Goal: Transaction & Acquisition: Purchase product/service

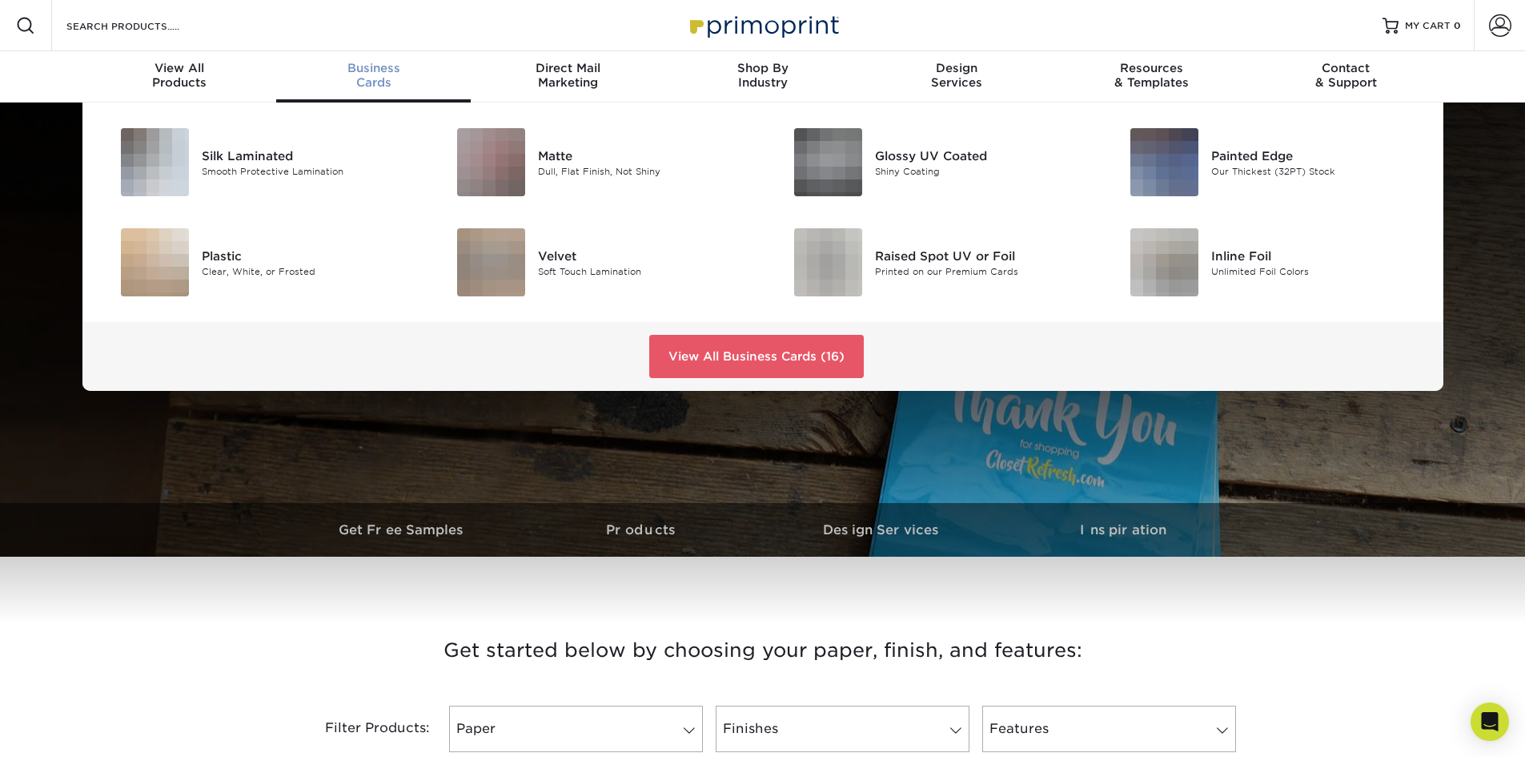
click at [374, 79] on div "Business Cards" at bounding box center [373, 75] width 195 height 29
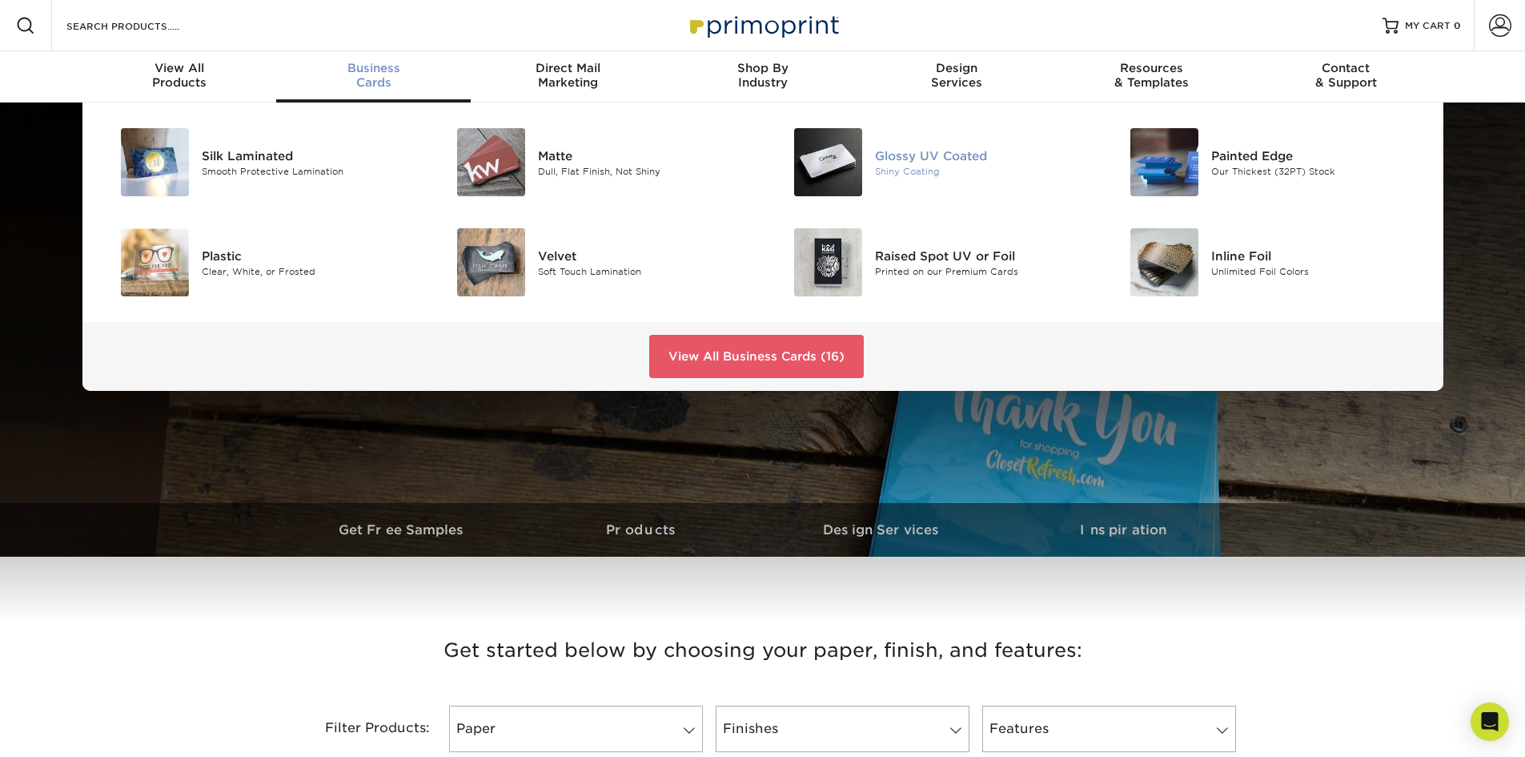
click at [856, 154] on img at bounding box center [828, 162] width 68 height 68
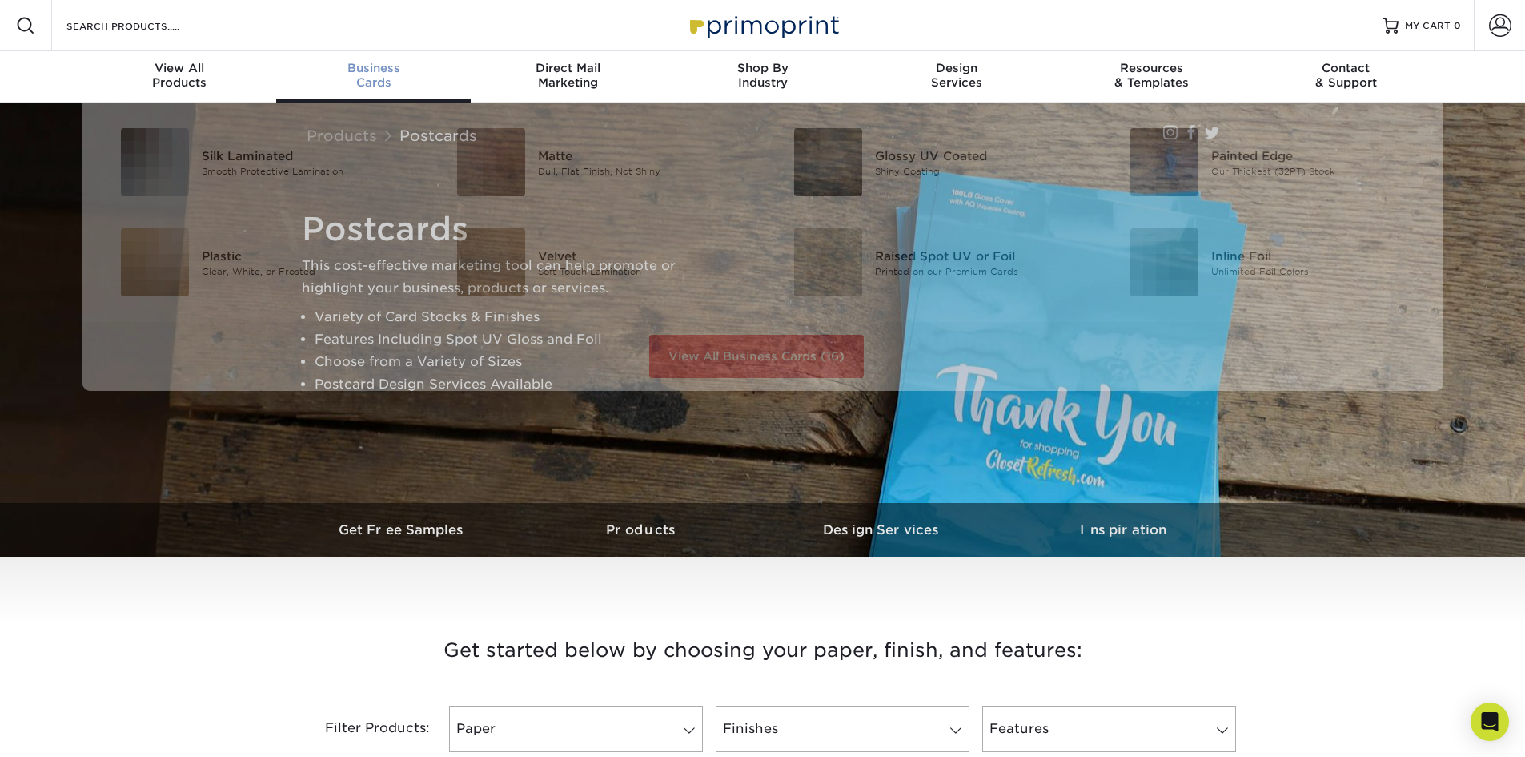
click at [373, 69] on span "Business" at bounding box center [373, 68] width 195 height 14
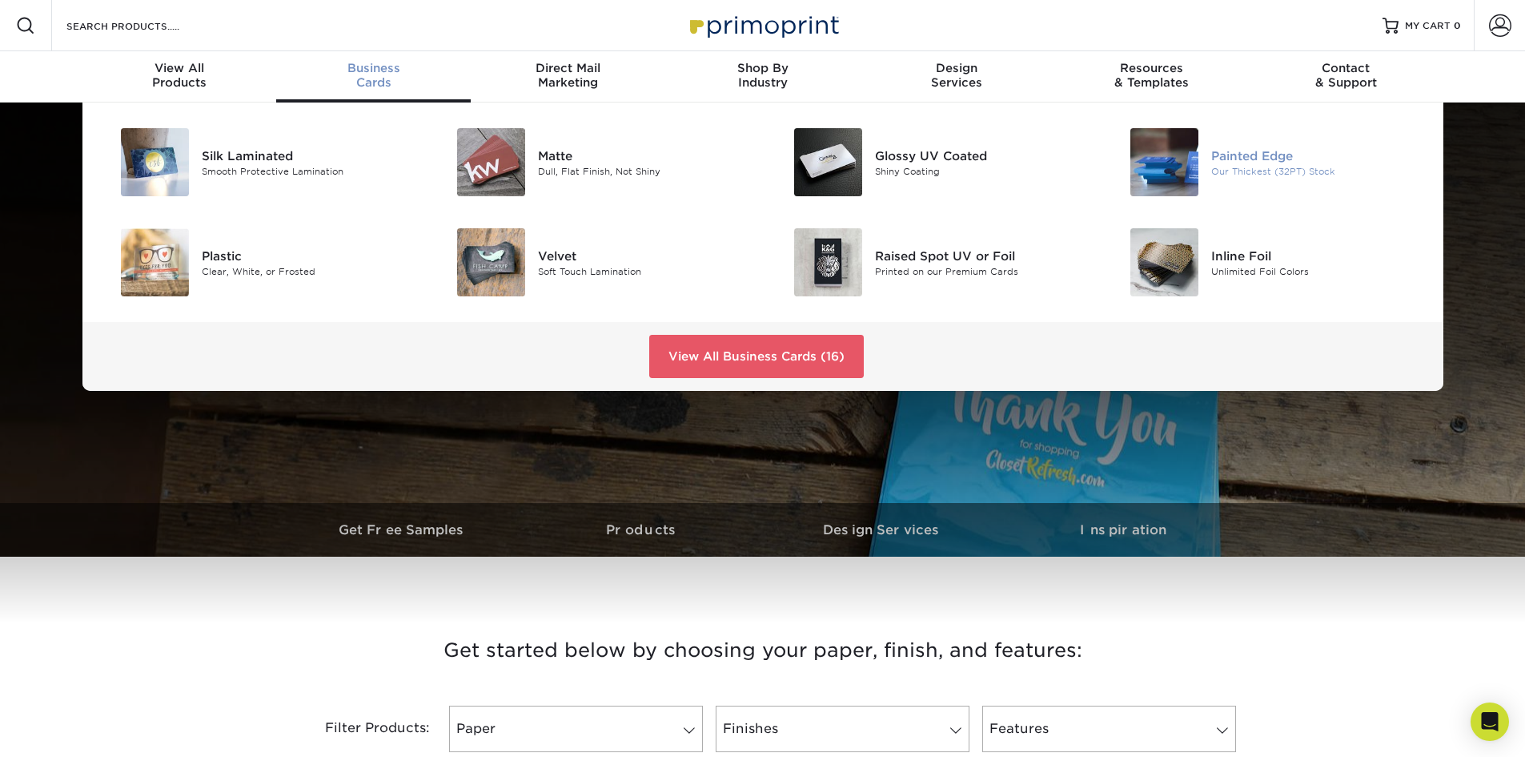
click at [1222, 175] on div "Our Thickest (32PT) Stock" at bounding box center [1318, 171] width 212 height 14
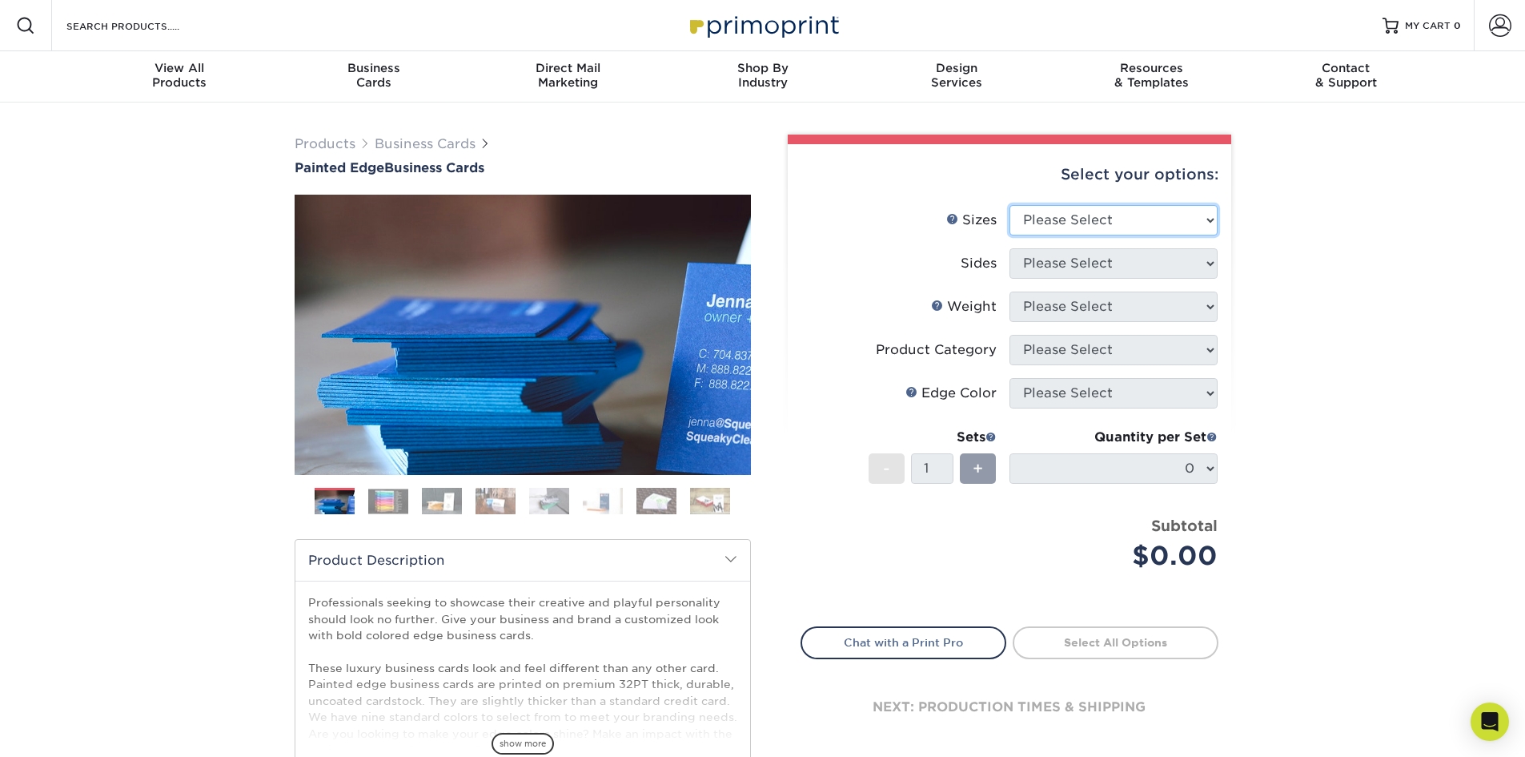
click at [1140, 223] on select "Please Select 2" x 3.5" - Standard 2.125" x 3.375" - European 2.5" x 2.5" - Squ…" at bounding box center [1114, 220] width 208 height 30
select select "2.00x3.50"
click at [1010, 205] on select "Please Select 2" x 3.5" - Standard 2.125" x 3.375" - European 2.5" x 2.5" - Squ…" at bounding box center [1114, 220] width 208 height 30
click at [1139, 259] on select "Please Select Print Both Sides Print Front Only" at bounding box center [1114, 263] width 208 height 30
select select "13abbda7-1d64-4f25-8bb2-c179b224825d"
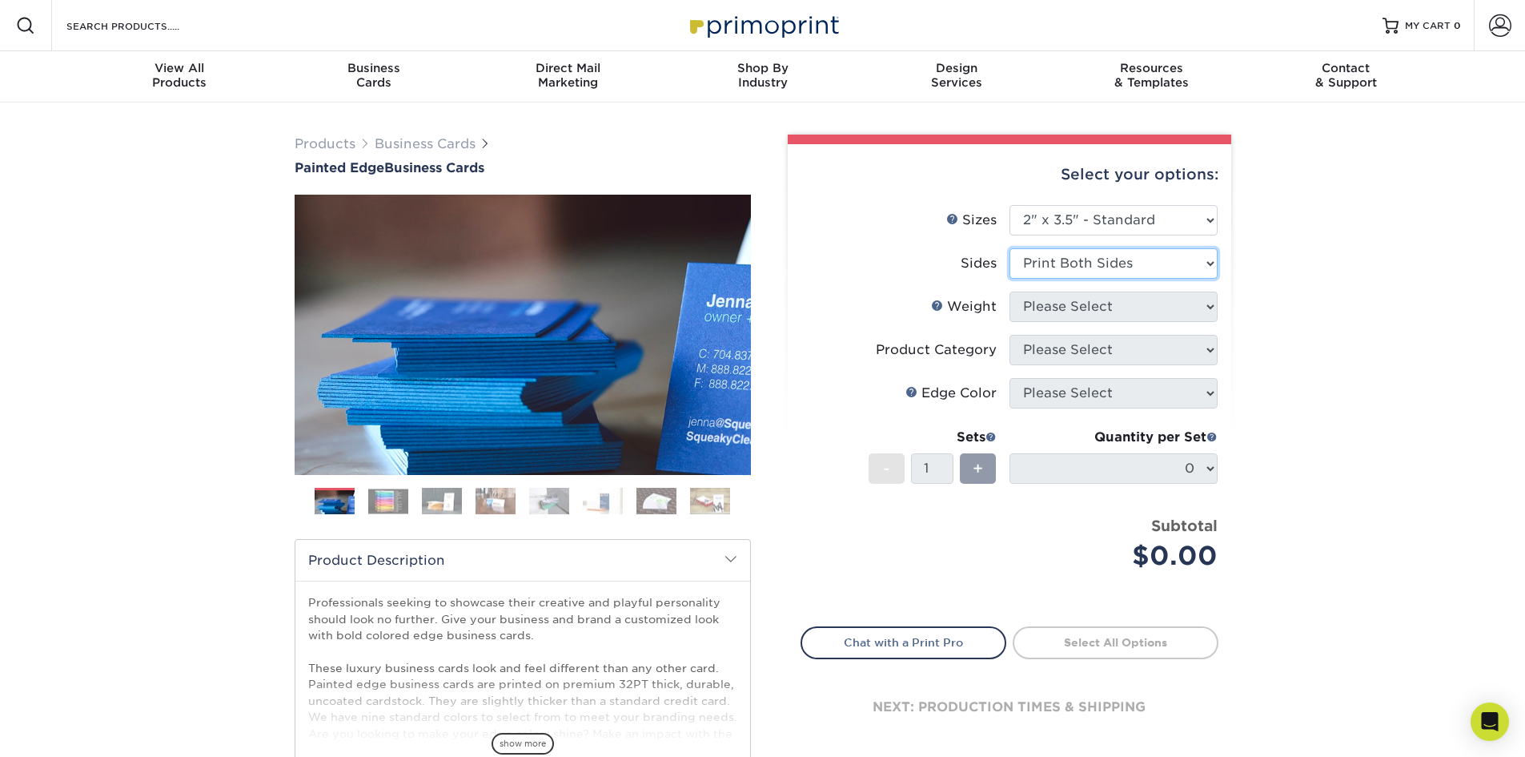
click at [1010, 248] on select "Please Select Print Both Sides Print Front Only" at bounding box center [1114, 263] width 208 height 30
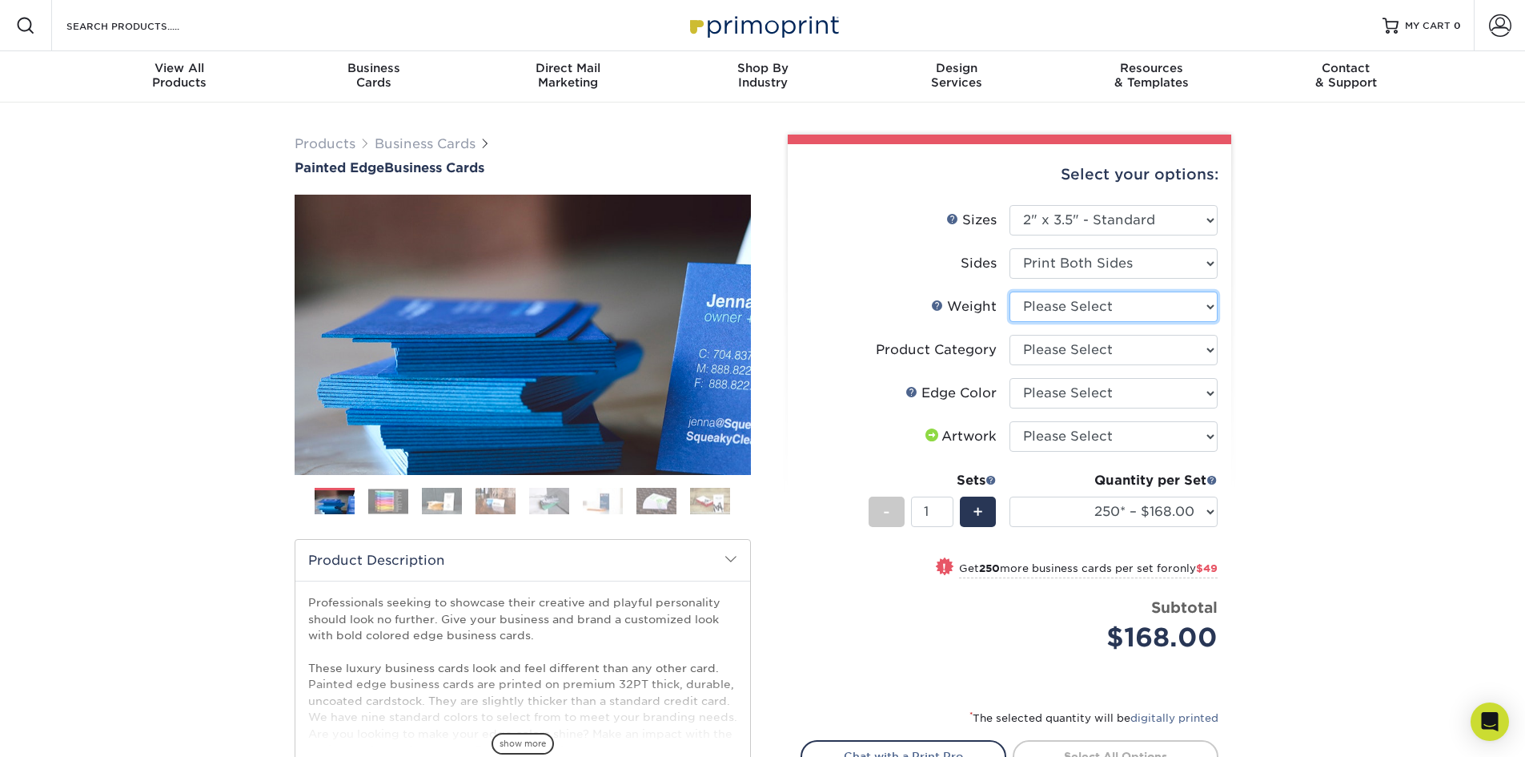
click at [1139, 301] on select "Please Select 32PTUC" at bounding box center [1114, 306] width 208 height 30
select select "32PTUC"
click at [1010, 291] on select "Please Select 32PTUC" at bounding box center [1114, 306] width 208 height 30
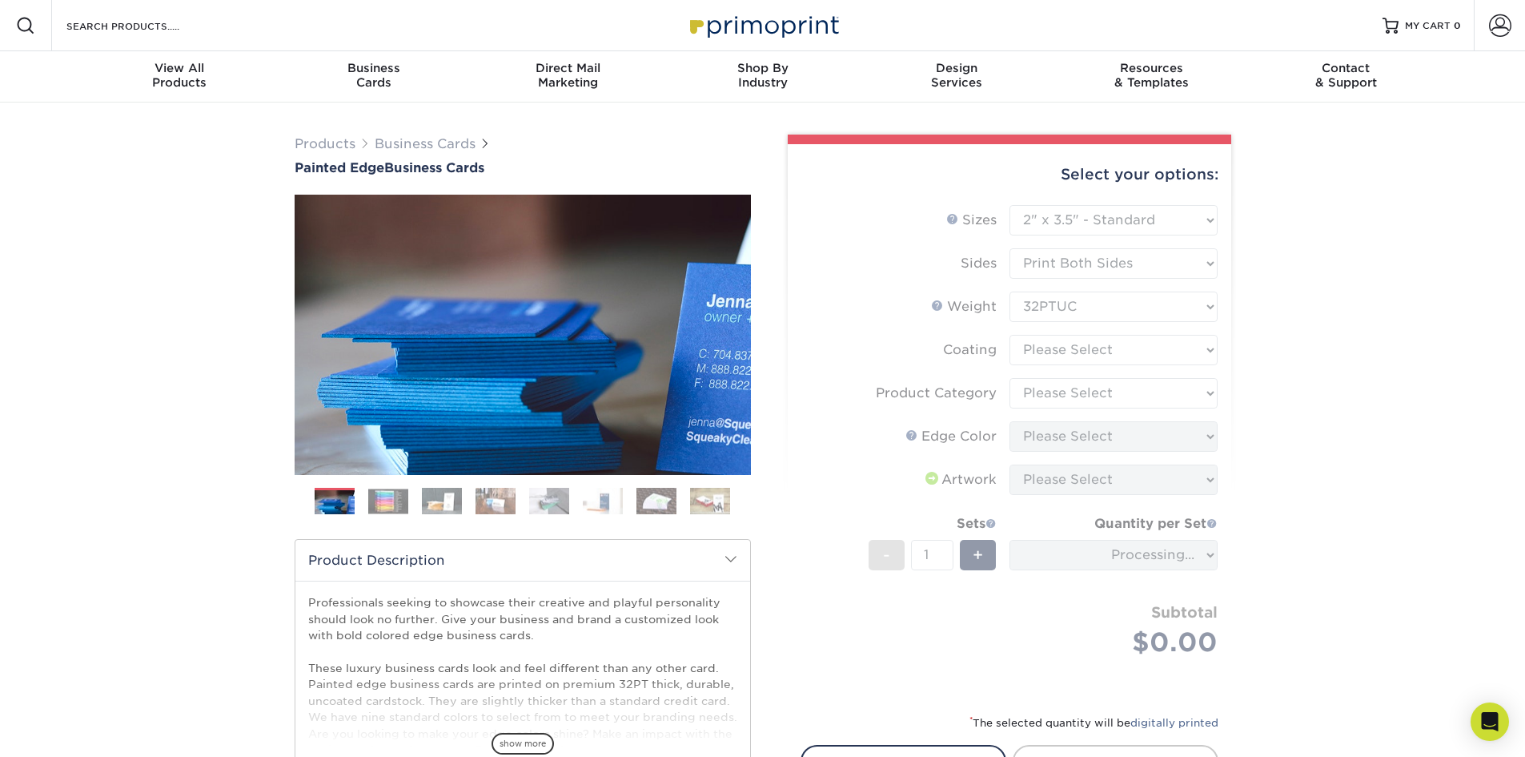
click at [1139, 354] on form "Sizes Help Sizes Please Select 2" x 3.5" - Standard 2.125" x 3.375" - European …" at bounding box center [1010, 449] width 418 height 489
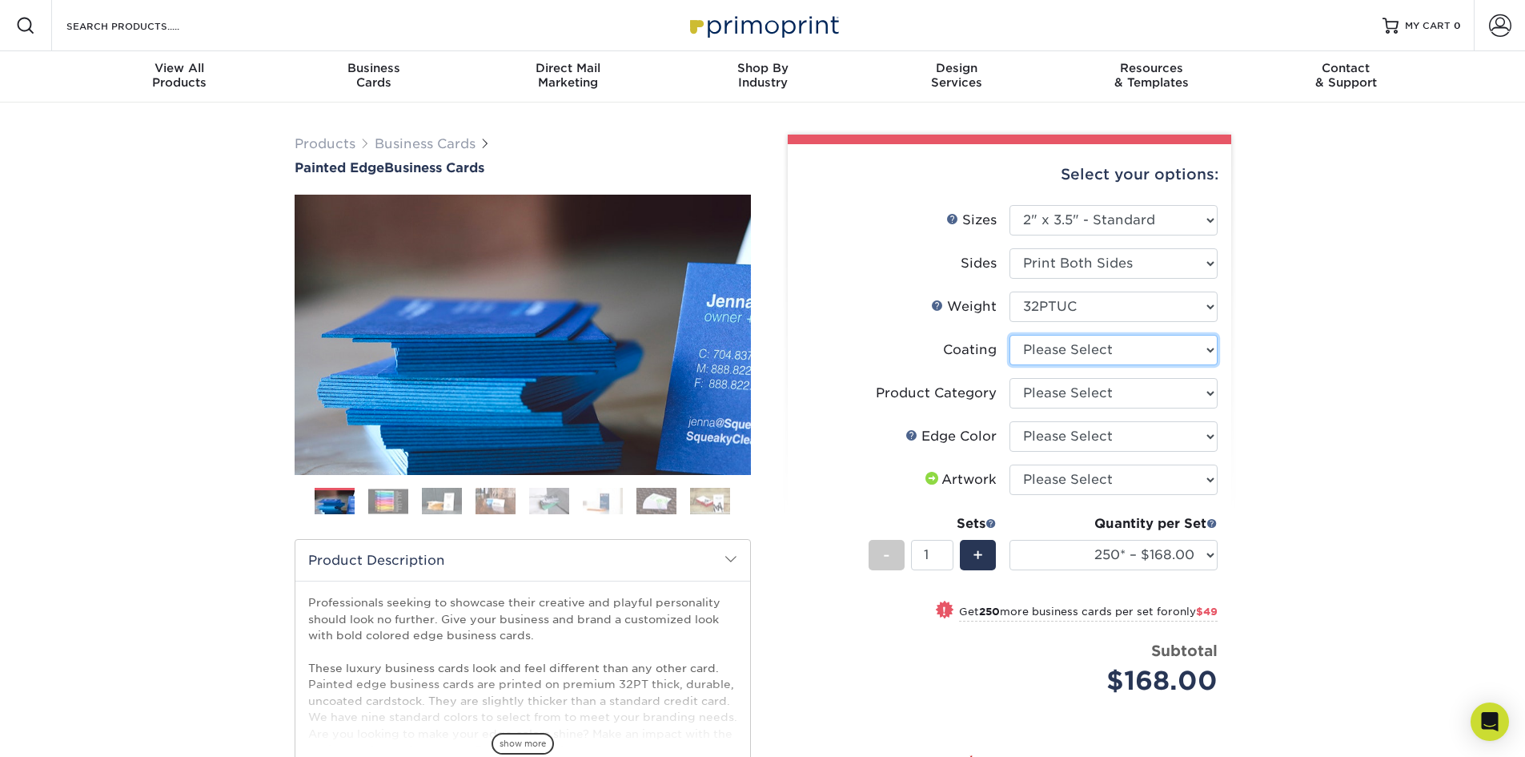
click at [1139, 361] on select at bounding box center [1114, 350] width 208 height 30
select select "3e7618de-abca-4bda-9f97-8b9129e913d8"
click at [1010, 335] on select at bounding box center [1114, 350] width 208 height 30
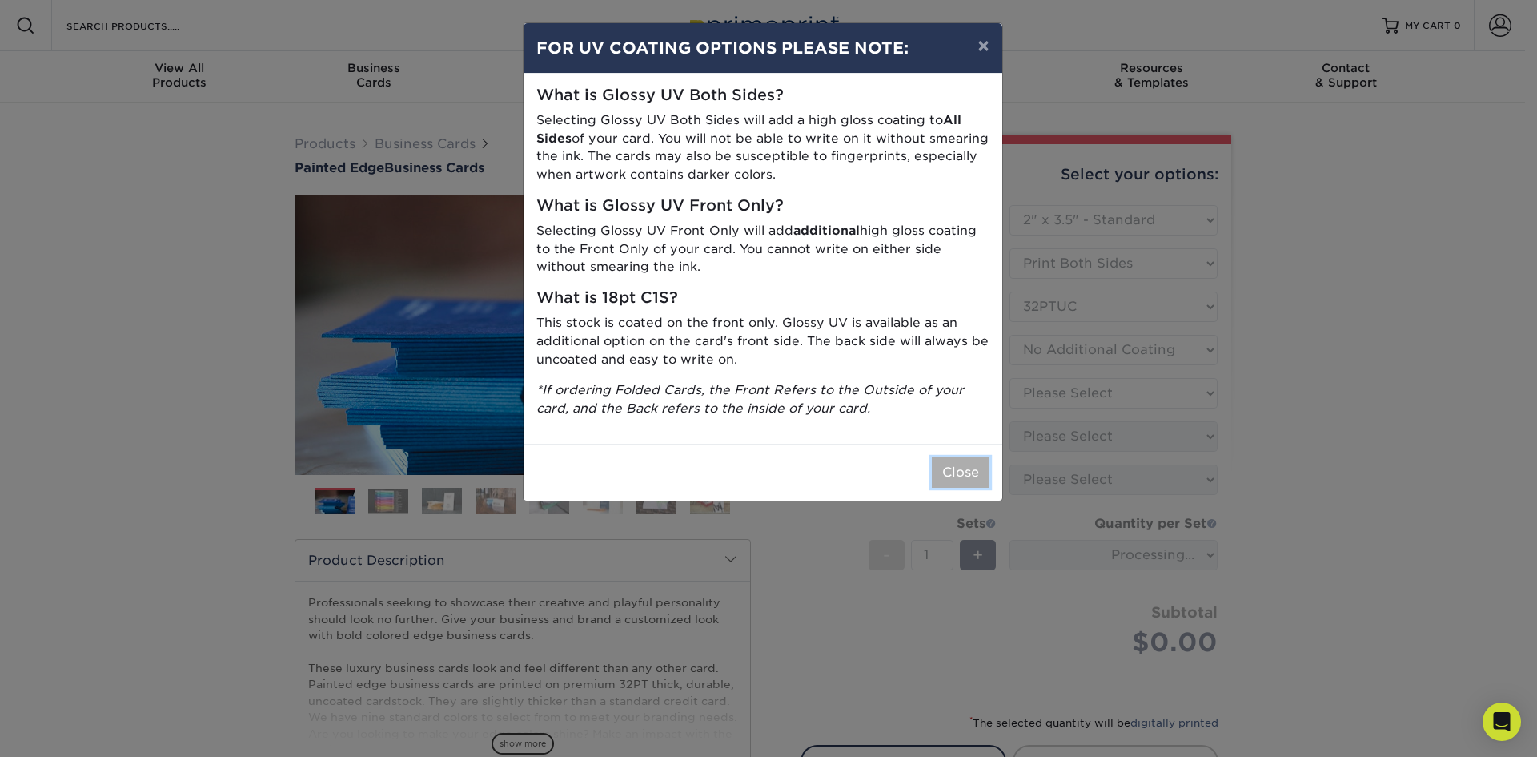
click at [979, 470] on button "Close" at bounding box center [961, 472] width 58 height 30
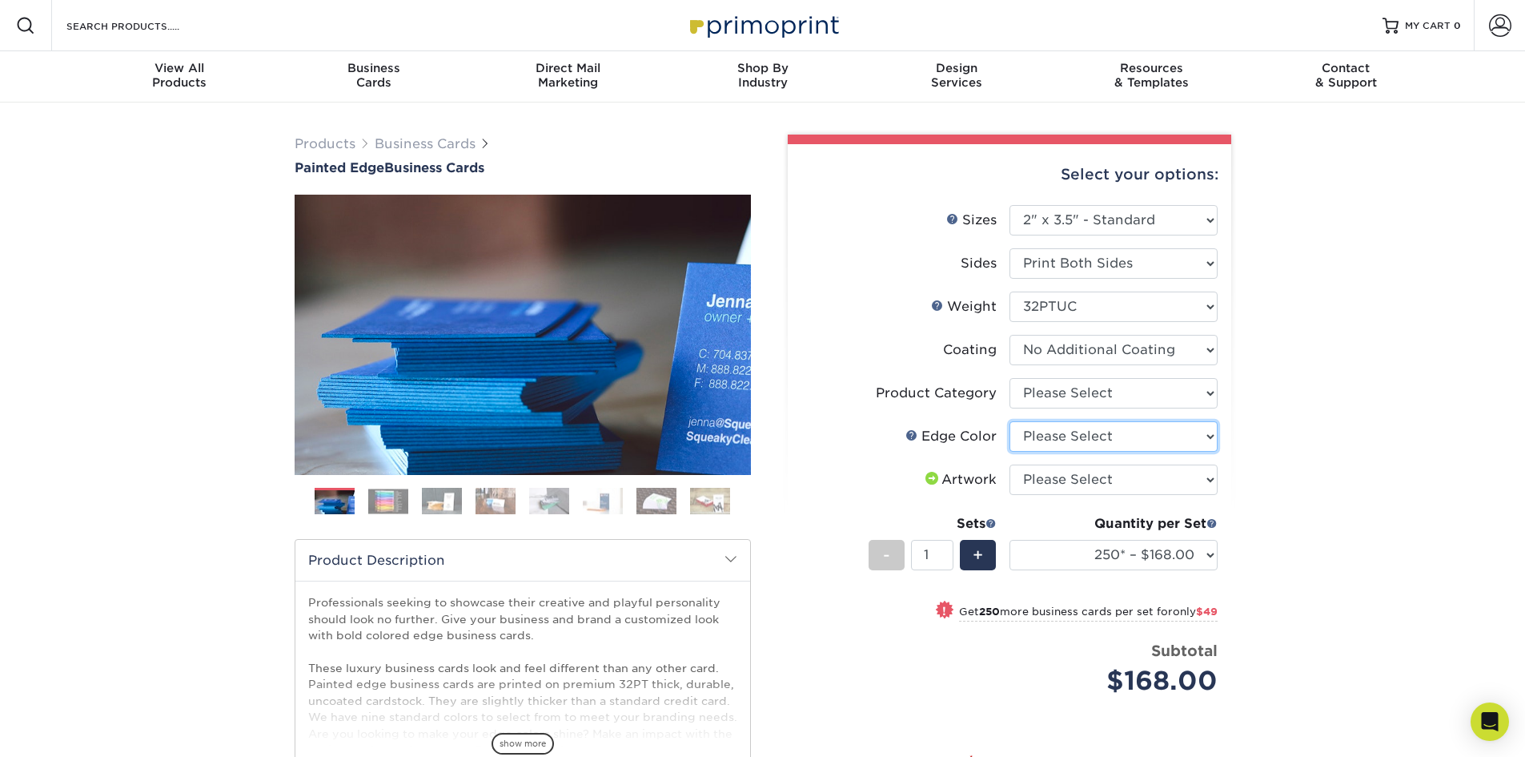
click at [1115, 443] on select "Please Select Charcoal Black Brown Blue Pearlescent Blue Pearlescent Gold Pearl…" at bounding box center [1114, 436] width 208 height 30
select select "b7c2f5a3-1b39-457d-8814-19209109a701"
click at [1010, 421] on select "Please Select Charcoal Black Brown Blue Pearlescent Blue Pearlescent Gold Pearl…" at bounding box center [1114, 436] width 208 height 30
click at [1110, 388] on select "Please Select Business Cards" at bounding box center [1114, 393] width 208 height 30
select select "3b5148f1-0588-4f88-a218-97bcfdce65c1"
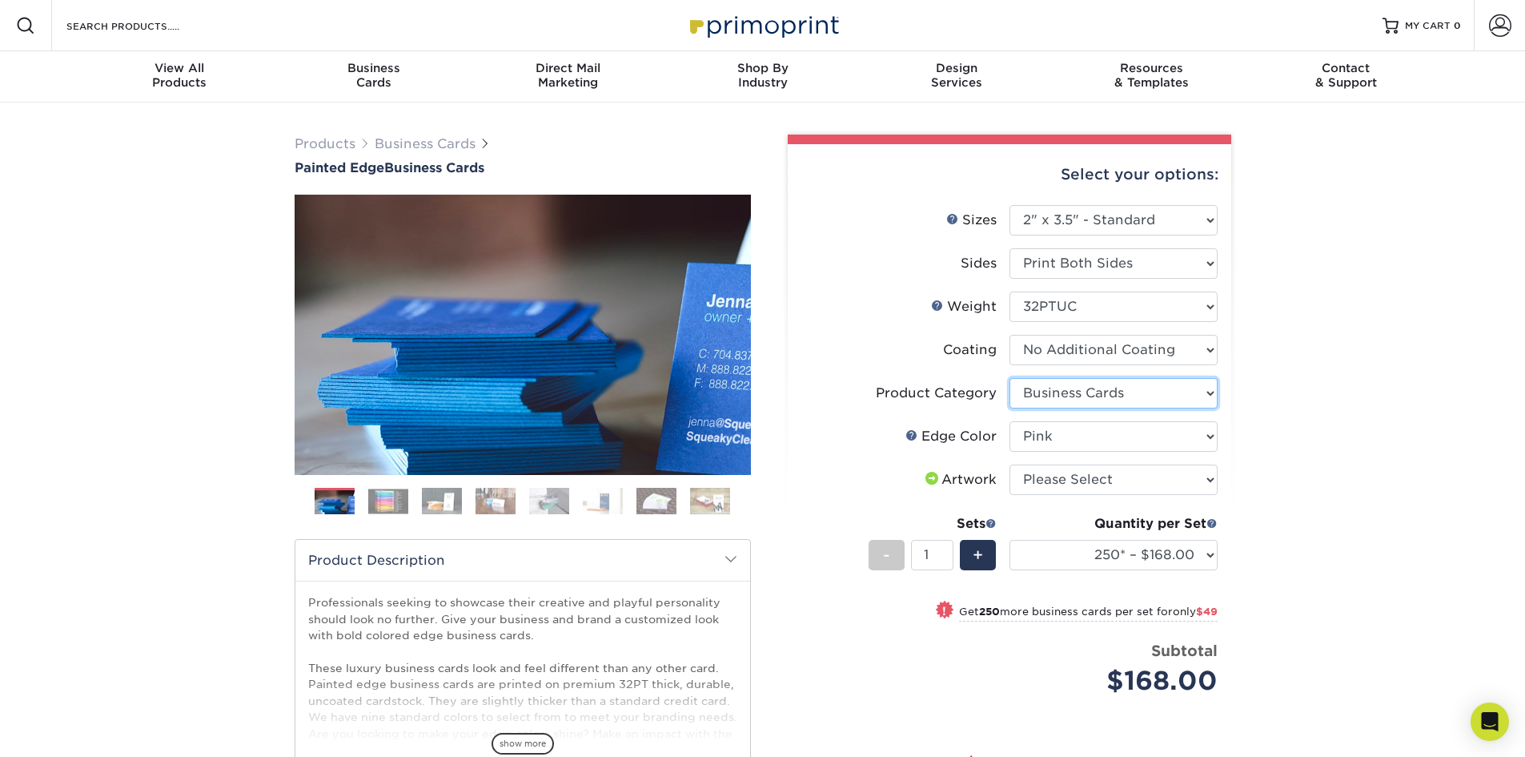
click at [1010, 378] on select "Please Select Business Cards" at bounding box center [1114, 393] width 208 height 30
click at [1119, 480] on select "Please Select I will upload files I need a design - $100" at bounding box center [1114, 479] width 208 height 30
select select "upload"
click at [1010, 464] on select "Please Select I will upload files I need a design - $100" at bounding box center [1114, 479] width 208 height 30
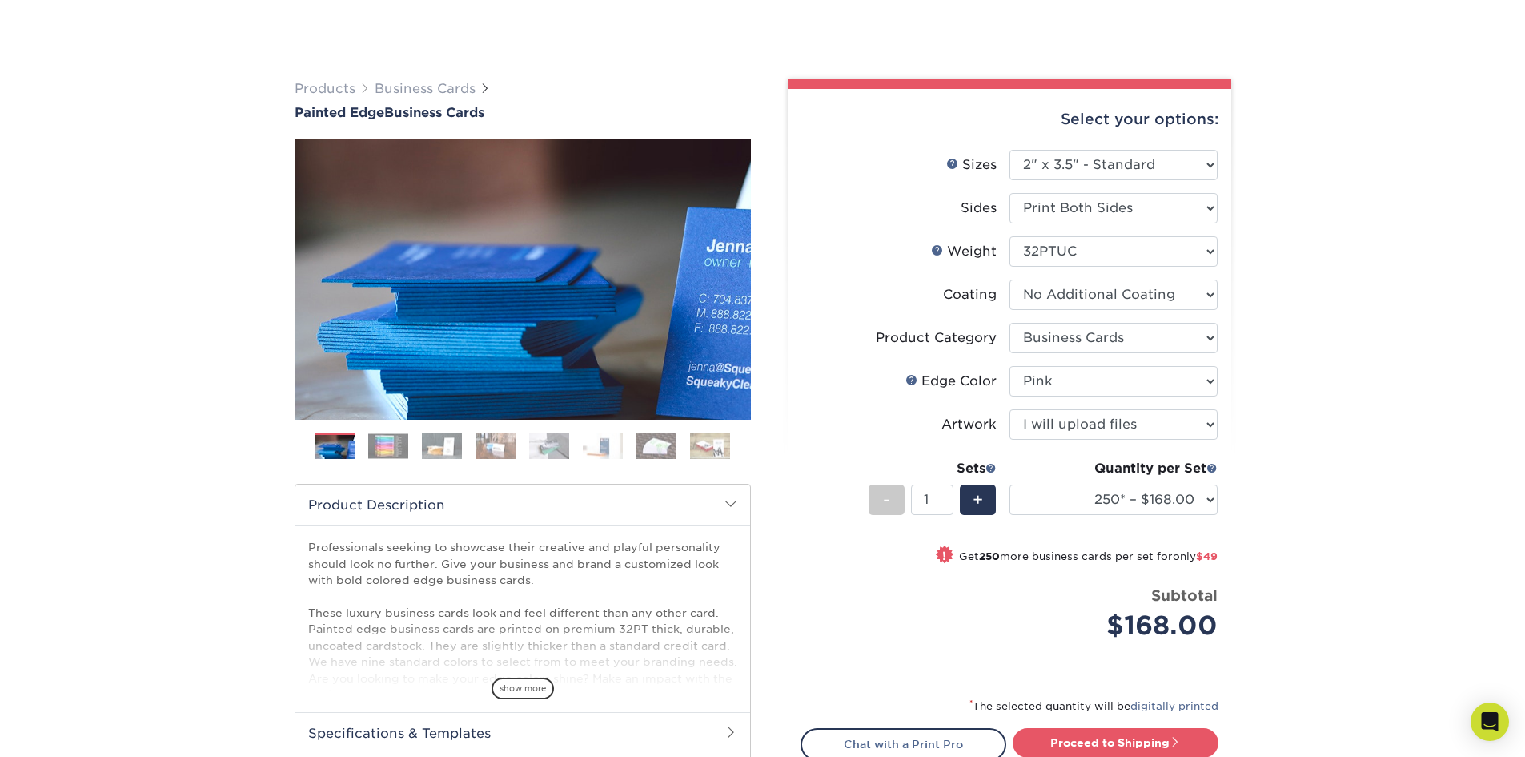
scroll to position [160, 0]
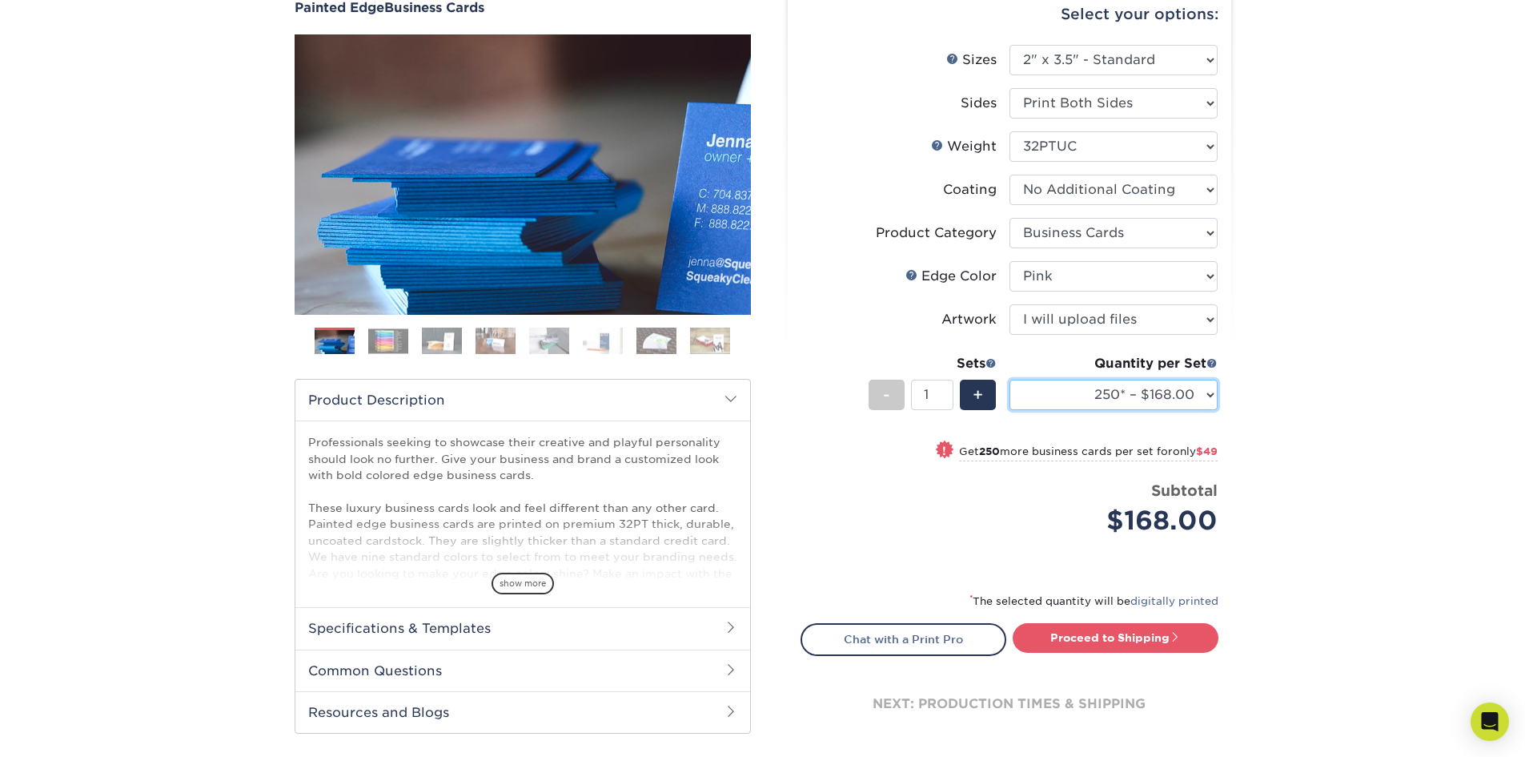
click at [1196, 384] on select "250* – $168.00 500* – $217.00 1000* – $339.00" at bounding box center [1114, 395] width 208 height 30
click at [1284, 421] on div "Products Business Cards Painted Edge Business Cards Previous Next" at bounding box center [762, 375] width 1525 height 867
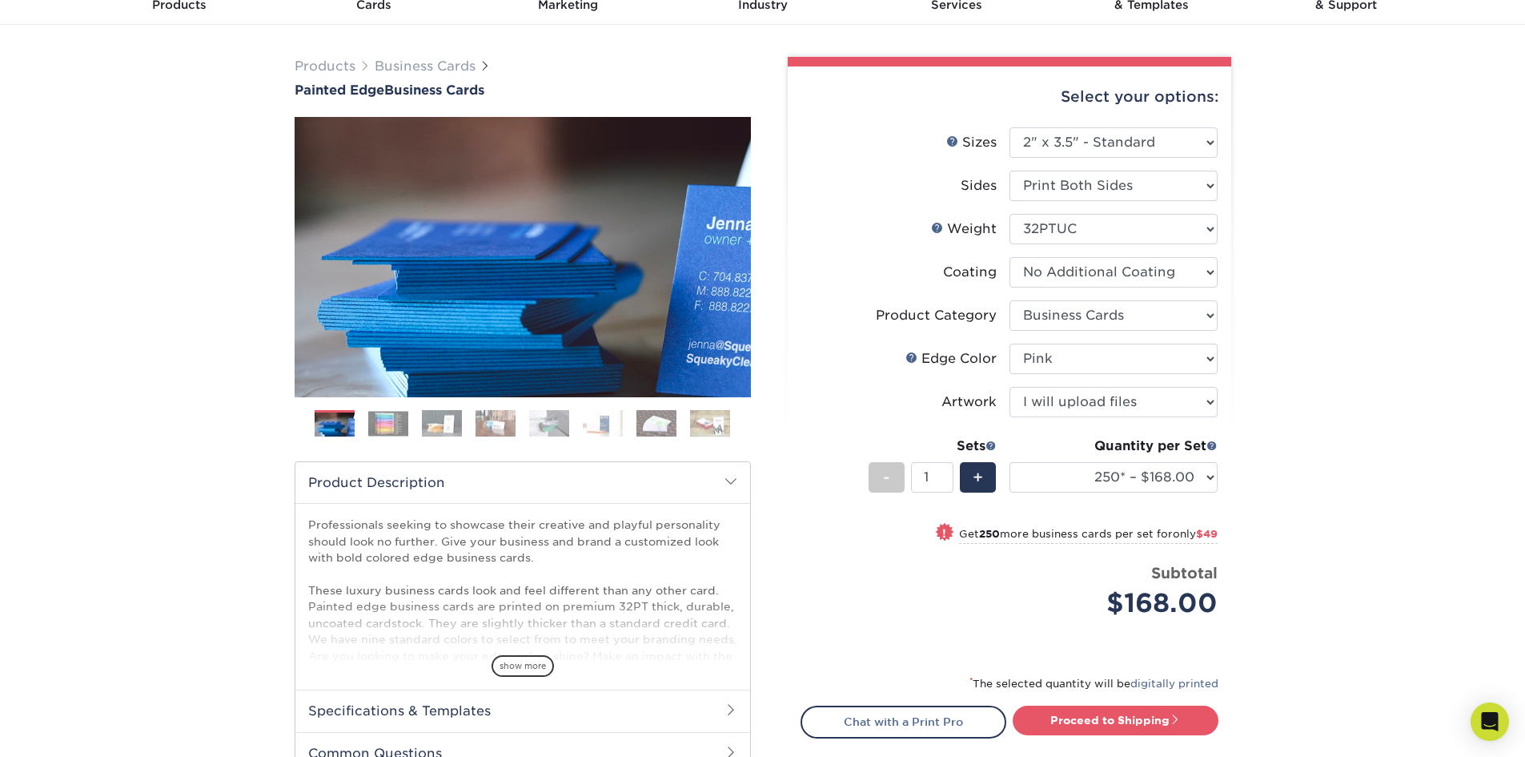
scroll to position [0, 0]
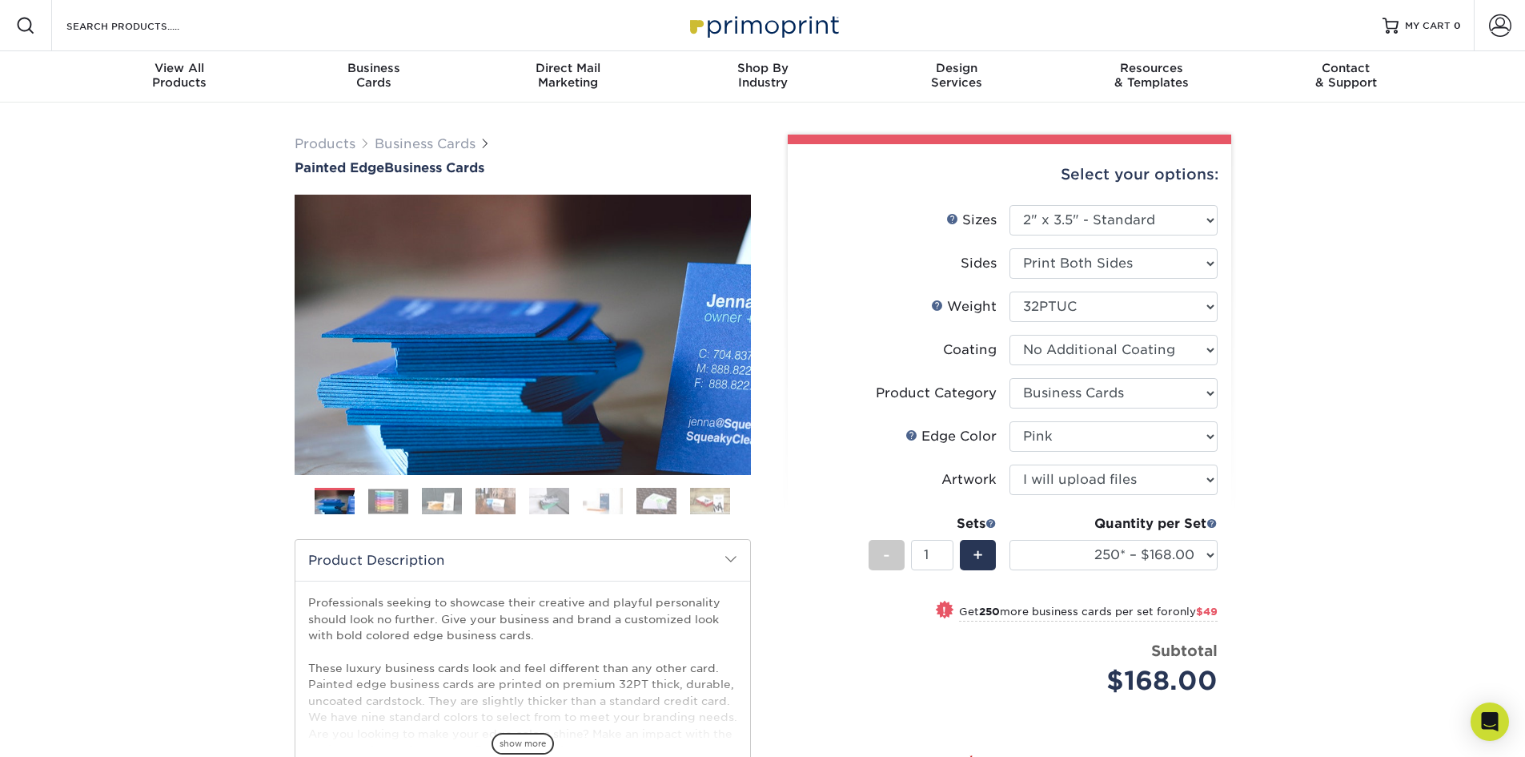
click at [395, 501] on img at bounding box center [388, 500] width 40 height 25
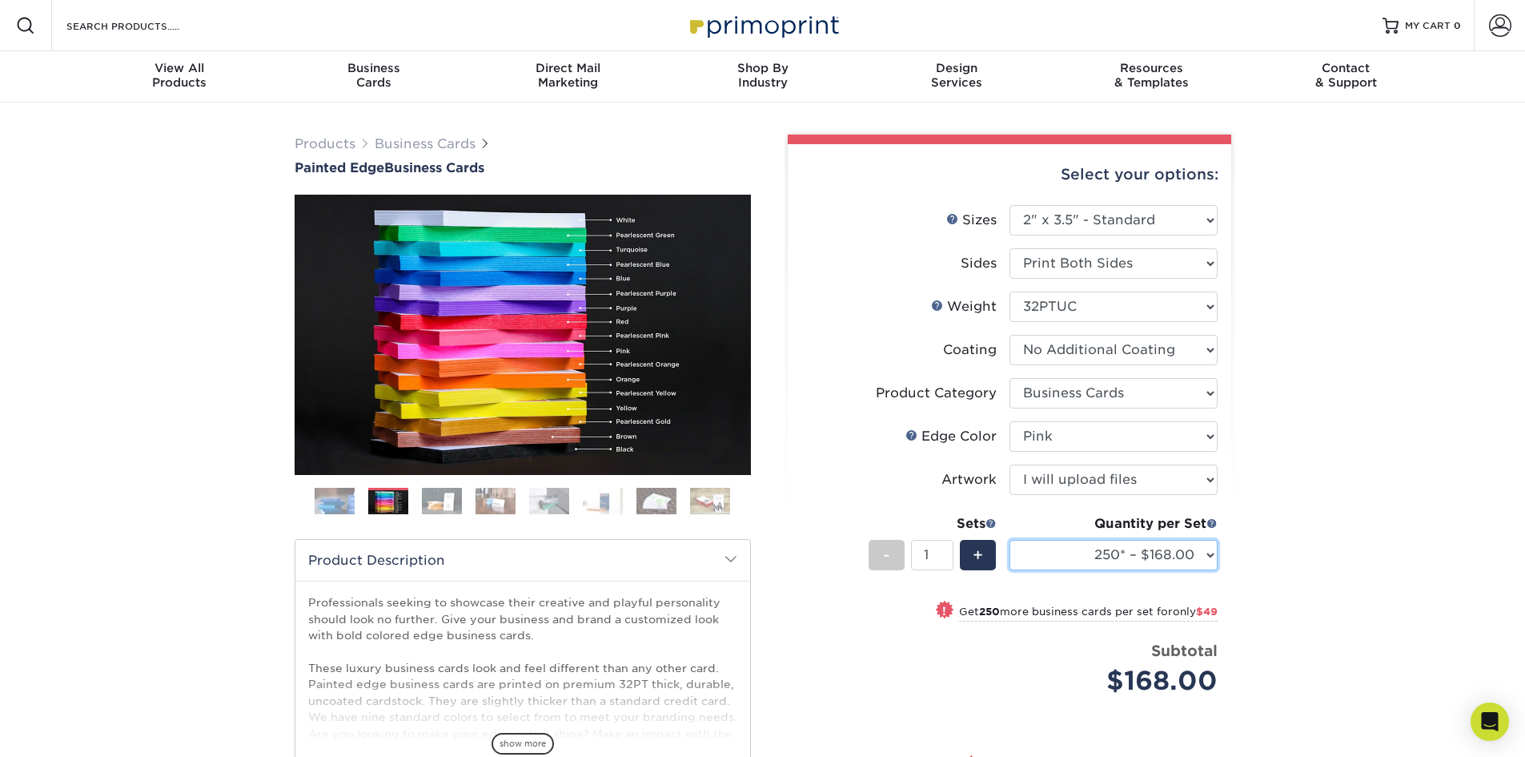
click at [1168, 558] on select "250* – $168.00 500* – $217.00 1000* – $339.00" at bounding box center [1114, 555] width 208 height 30
click at [1320, 495] on div "Products Business Cards Painted Edge Business Cards Previous Next" at bounding box center [762, 535] width 1525 height 867
